Goal: Task Accomplishment & Management: Use online tool/utility

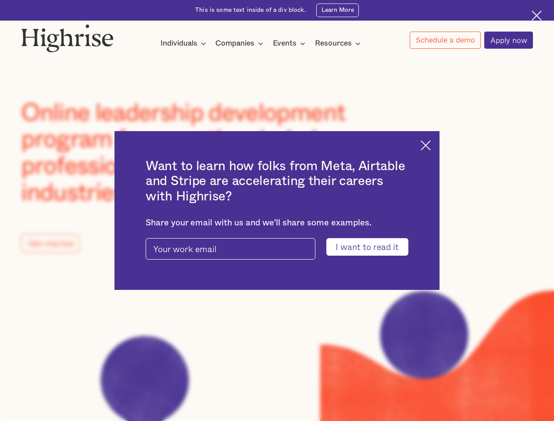
click at [373, 248] on input "I want to read it" at bounding box center [368, 246] width 82 height 17
click at [431, 144] on img at bounding box center [426, 145] width 10 height 10
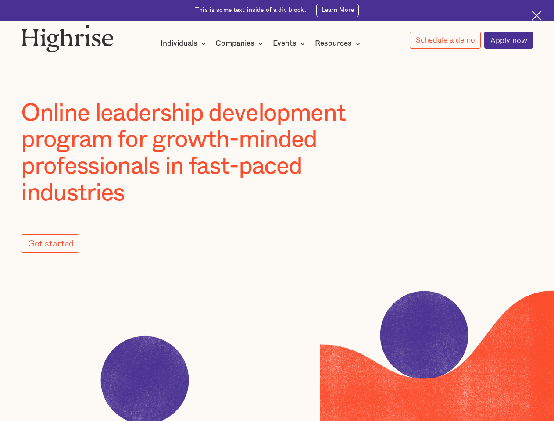
click at [68, 36] on img at bounding box center [67, 38] width 93 height 28
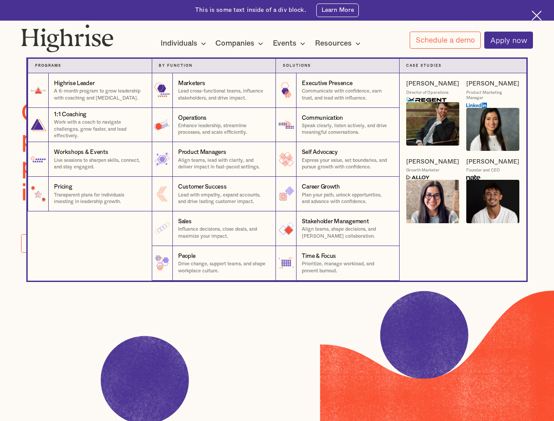
click at [183, 44] on div "Individuals" at bounding box center [179, 43] width 37 height 11
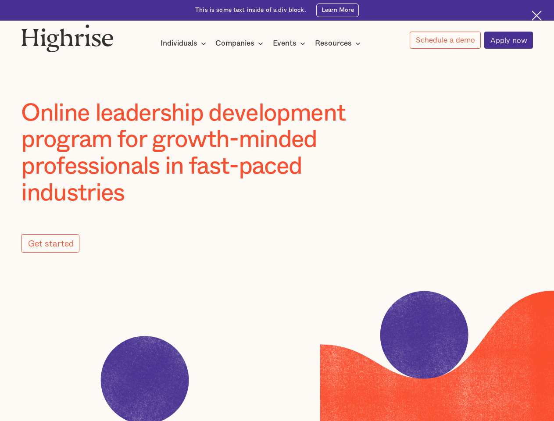
click at [241, 44] on div "Companies" at bounding box center [235, 43] width 39 height 11
click at [291, 44] on div "Events" at bounding box center [285, 43] width 24 height 11
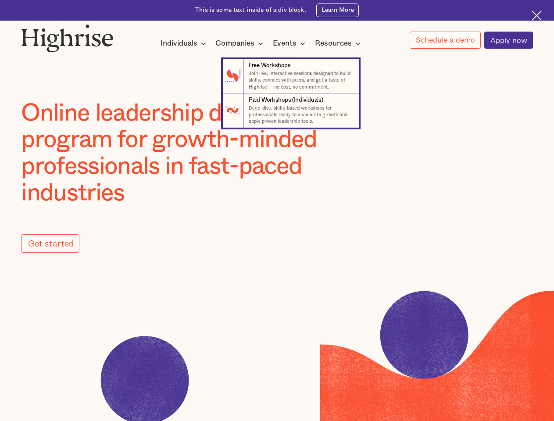
click at [341, 44] on div "Resources" at bounding box center [333, 43] width 37 height 11
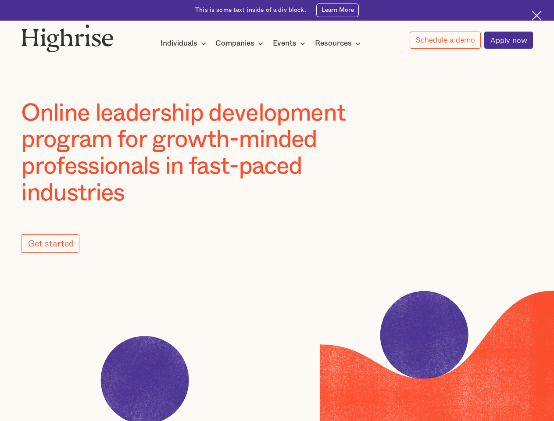
click at [445, 40] on link "Schedule a demo" at bounding box center [445, 40] width 71 height 17
